Goal: Navigation & Orientation: Find specific page/section

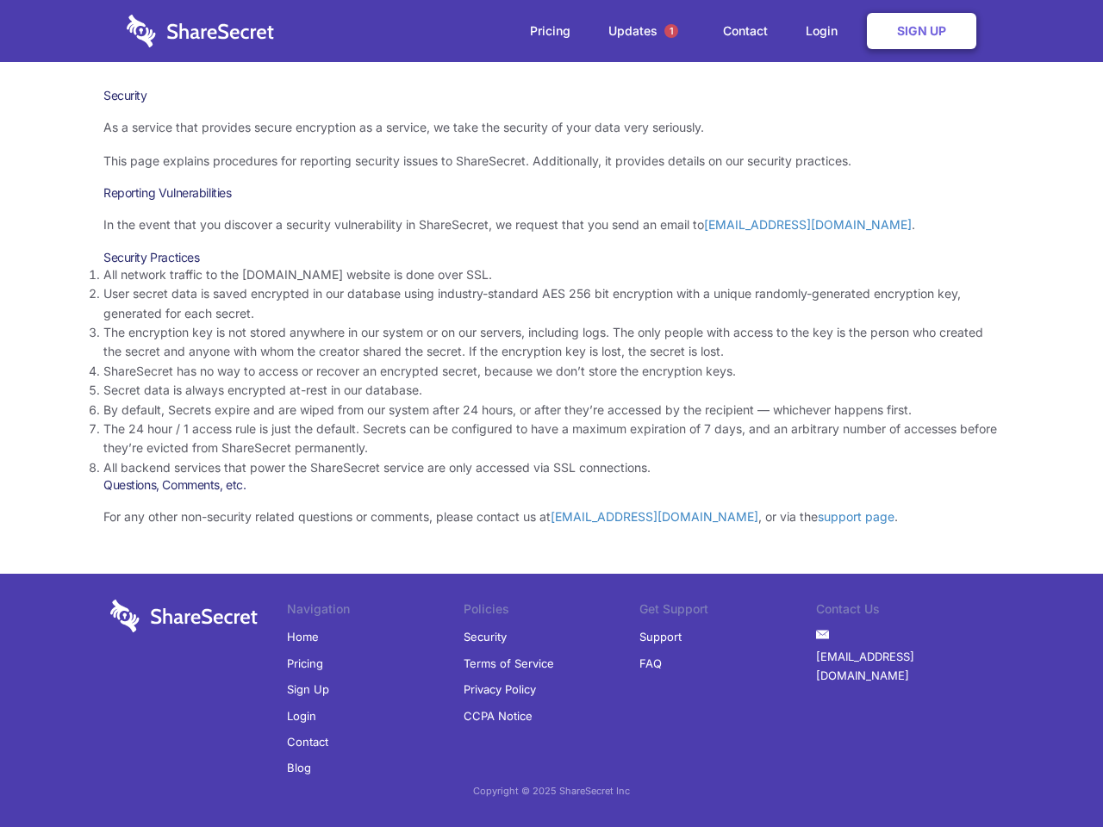
click at [551, 413] on li "By default, Secrets expire and are wiped from our system after 24 hours, or aft…" at bounding box center [551, 410] width 896 height 19
click at [671, 31] on span "1" at bounding box center [671, 31] width 14 height 14
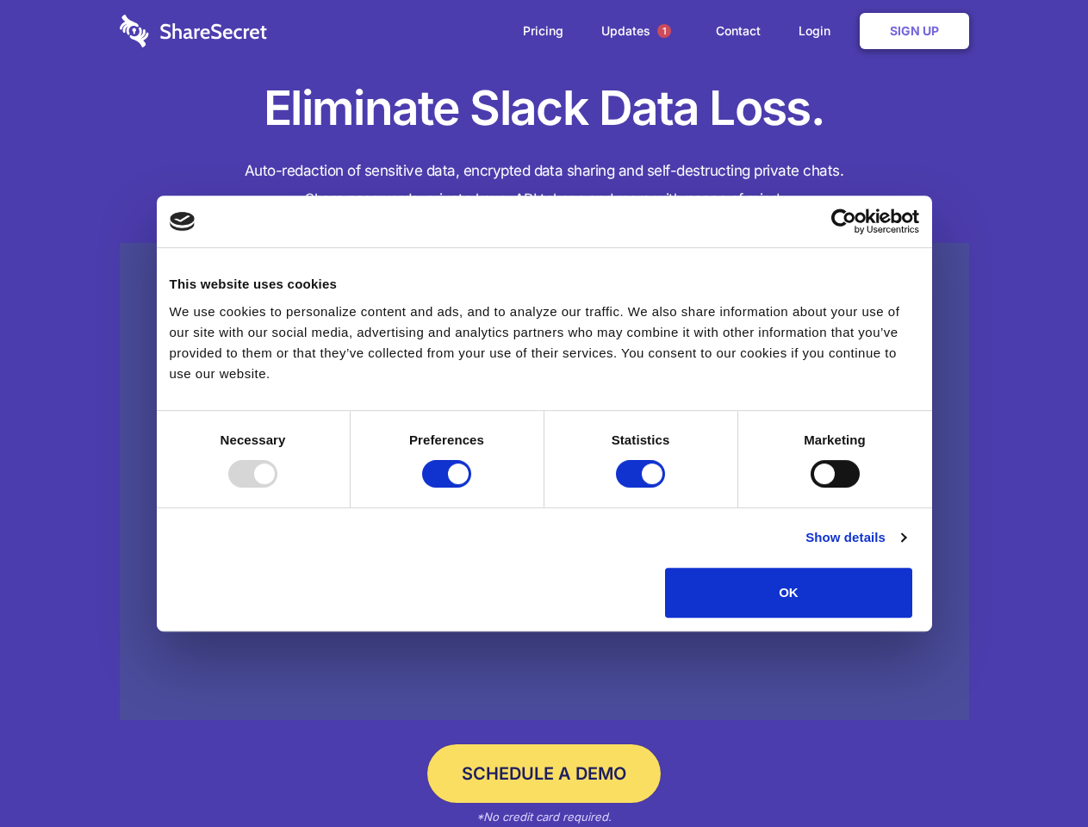
click at [277, 488] on div at bounding box center [252, 474] width 49 height 28
click at [471, 488] on input "Preferences" at bounding box center [446, 474] width 49 height 28
checkbox input "false"
click at [643, 488] on input "Statistics" at bounding box center [640, 474] width 49 height 28
checkbox input "false"
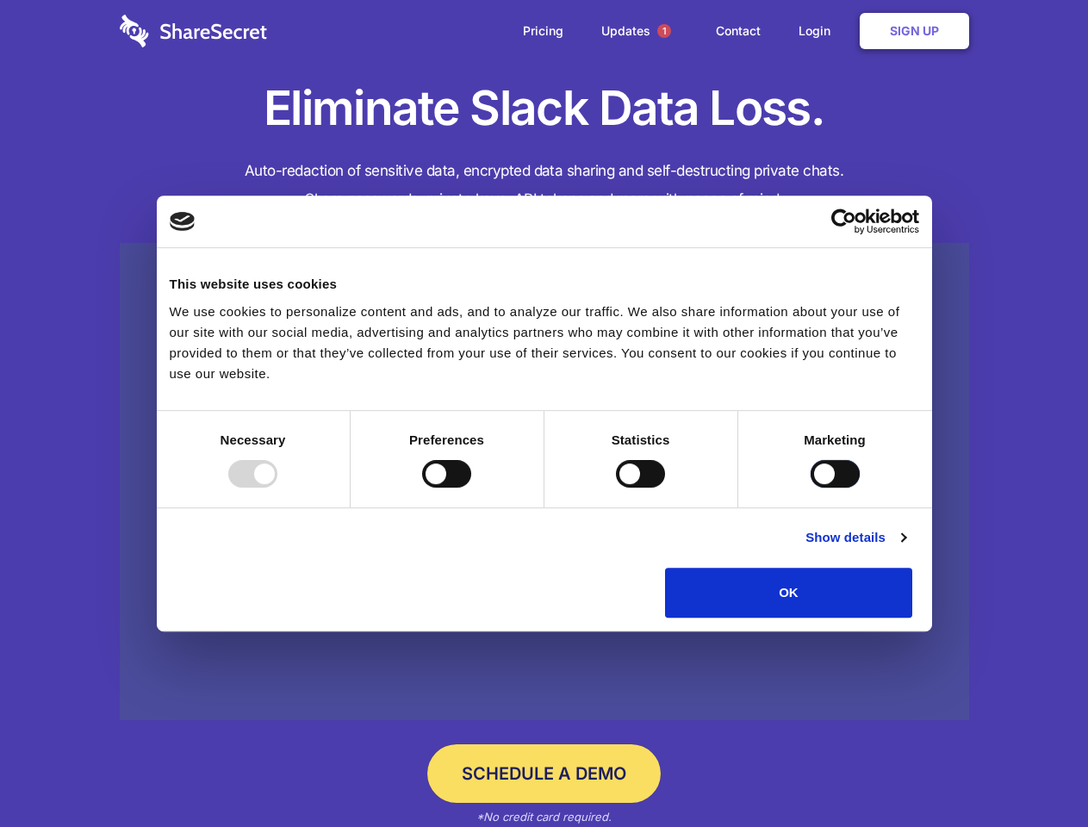
click at [811, 488] on input "Marketing" at bounding box center [835, 474] width 49 height 28
checkbox input "true"
click at [905, 548] on link "Show details" at bounding box center [855, 537] width 100 height 21
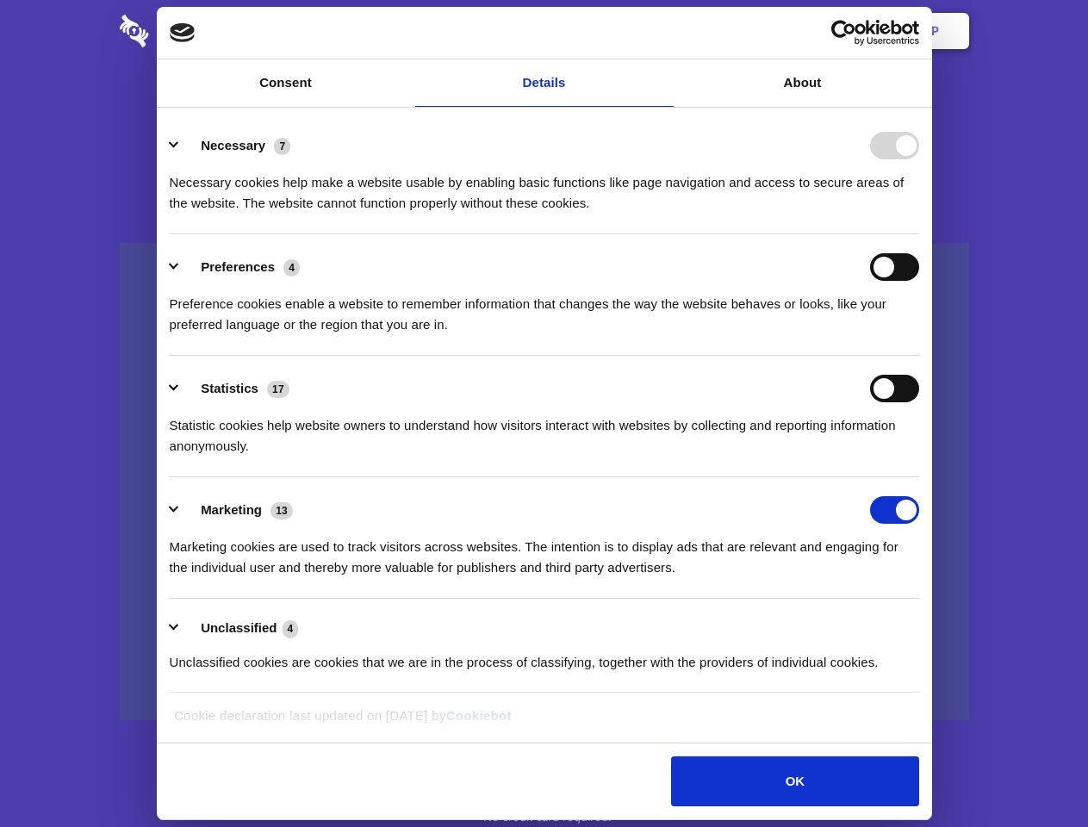
click at [919, 234] on li "Necessary 7 Necessary cookies help make a website usable by enabling basic func…" at bounding box center [544, 173] width 749 height 121
click at [663, 31] on span "1" at bounding box center [664, 31] width 14 height 14
